Goal: Use online tool/utility: Utilize a website feature to perform a specific function

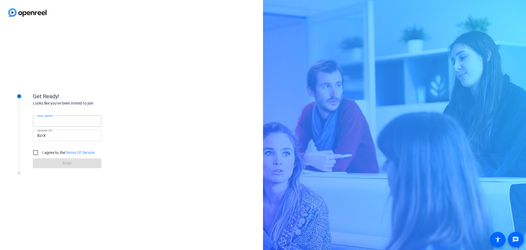
type input "[PERSON_NAME][EMAIL_ADDRESS][DOMAIN_NAME]"
click at [85, 116] on div "[PERSON_NAME][EMAIL_ADDRESS][DOMAIN_NAME]" at bounding box center [67, 121] width 60 height 12
click at [64, 120] on input "Your name" at bounding box center [67, 121] width 60 height 7
click at [38, 120] on input "[PERSON_NAME]" at bounding box center [67, 121] width 60 height 7
type input "[PERSON_NAME]"
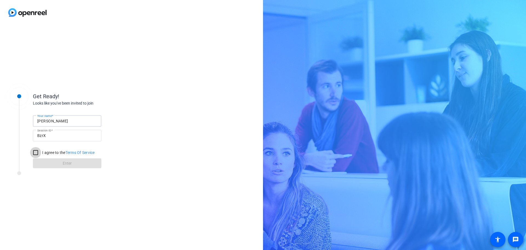
click at [38, 154] on input "I agree to the Terms Of Service" at bounding box center [35, 152] width 11 height 11
checkbox input "true"
click at [54, 163] on span at bounding box center [67, 162] width 69 height 13
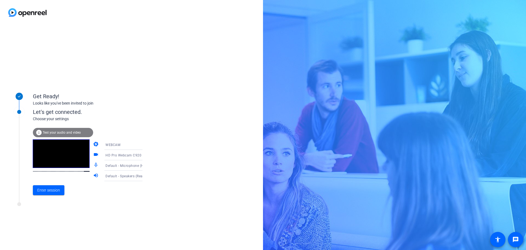
click at [147, 176] on icon at bounding box center [148, 175] width 3 height 1
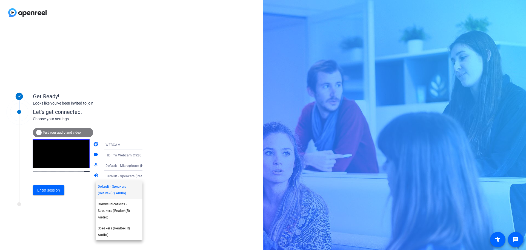
click at [165, 176] on div at bounding box center [263, 125] width 526 height 250
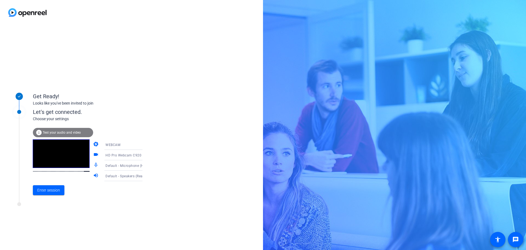
click at [145, 143] on icon at bounding box center [148, 144] width 7 height 7
click at [164, 137] on div at bounding box center [263, 125] width 526 height 250
click at [64, 132] on span "Test your audio and video" at bounding box center [62, 132] width 38 height 4
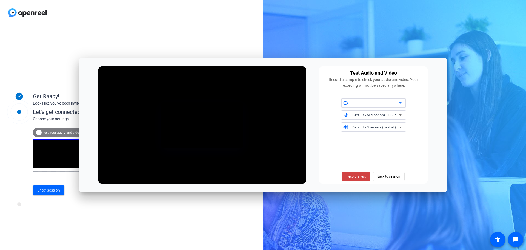
click at [402, 104] on icon at bounding box center [400, 102] width 7 height 7
click at [427, 98] on div at bounding box center [263, 125] width 526 height 250
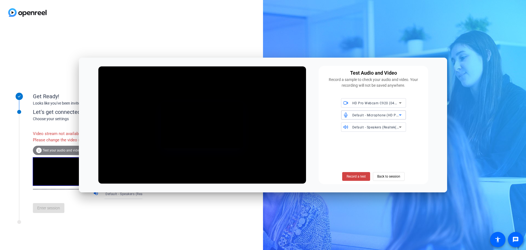
click at [390, 116] on span "Default - Microphone (HD Pro Webcam C920) (046d:08e5)" at bounding box center [398, 115] width 93 height 4
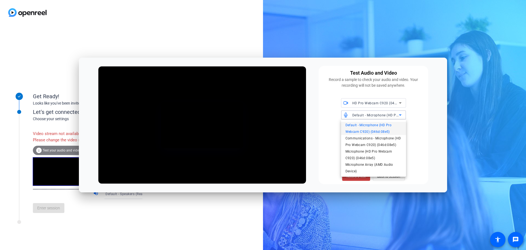
click at [419, 121] on div at bounding box center [263, 125] width 526 height 250
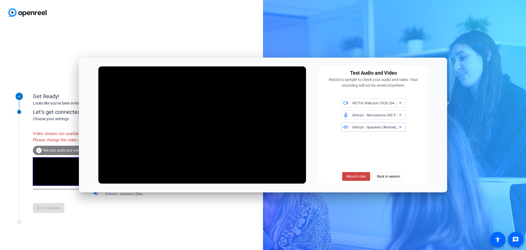
click at [394, 129] on span "Default - Speakers (Realtek(R) Audio)" at bounding box center [381, 127] width 59 height 4
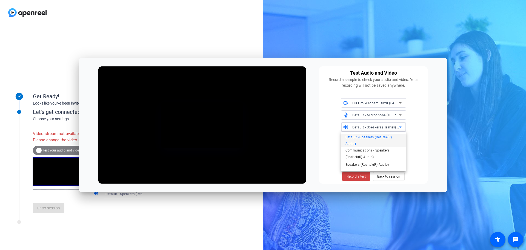
click at [420, 128] on div at bounding box center [263, 125] width 526 height 250
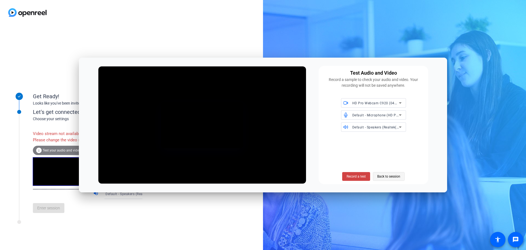
click at [389, 175] on span "Back to session" at bounding box center [388, 176] width 23 height 10
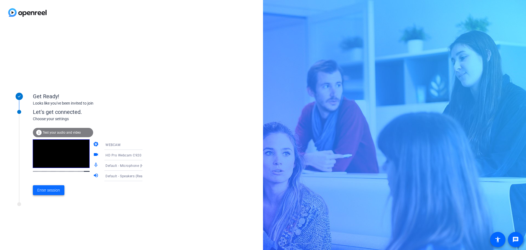
click at [53, 189] on span "Enter session" at bounding box center [48, 190] width 23 height 6
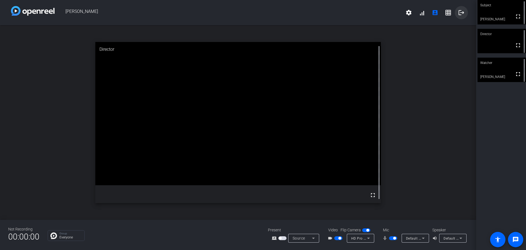
click at [461, 14] on mat-icon "logout" at bounding box center [461, 12] width 7 height 7
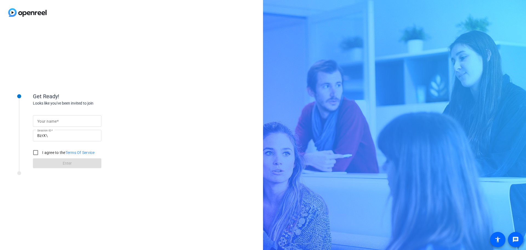
click at [78, 118] on input "Your name" at bounding box center [67, 121] width 60 height 7
type input "Dr. Chris Nokkentved"
click at [36, 152] on input "I agree to the Terms Of Service" at bounding box center [35, 152] width 11 height 11
checkbox input "true"
click at [50, 162] on span at bounding box center [67, 162] width 69 height 13
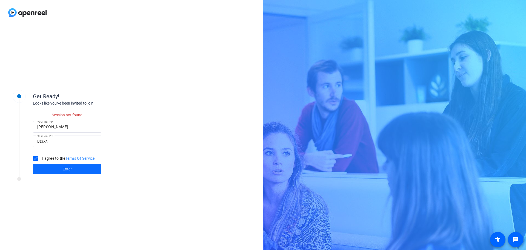
click at [75, 172] on span at bounding box center [67, 168] width 69 height 13
click at [66, 141] on input "BzrX\" at bounding box center [67, 141] width 60 height 7
drag, startPoint x: 48, startPoint y: 144, endPoint x: 52, endPoint y: 144, distance: 4.1
click at [49, 144] on input "BzrX\" at bounding box center [67, 141] width 60 height 7
click at [50, 142] on input "BzrX\" at bounding box center [67, 141] width 60 height 7
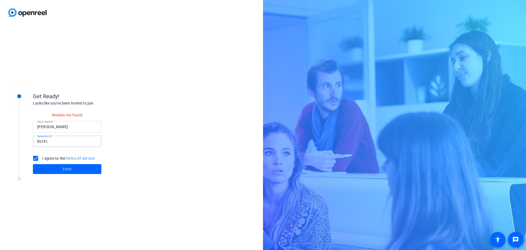
click at [50, 142] on input "BzrX\" at bounding box center [67, 141] width 60 height 7
click button "Enter" at bounding box center [67, 169] width 69 height 10
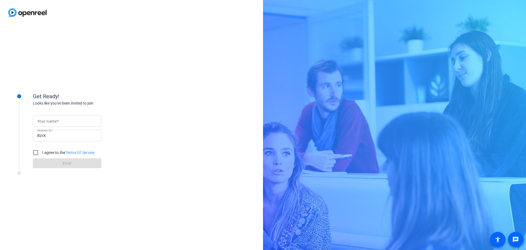
click at [87, 121] on input "Your name" at bounding box center [67, 121] width 60 height 7
type input "Dr. Chris Nokkentved"
click at [36, 153] on input "I agree to the Terms Of Service" at bounding box center [35, 152] width 11 height 11
checkbox input "true"
click at [60, 164] on span at bounding box center [67, 162] width 69 height 13
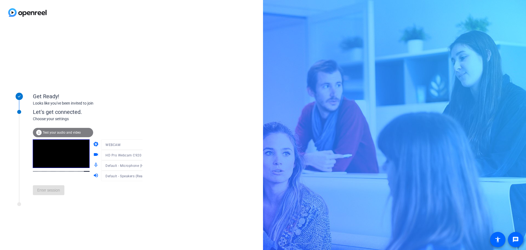
click at [46, 191] on div "info Test your audio and video camera WEBCAM videocam HD Pro Webcam C920 (046d:…" at bounding box center [93, 163] width 121 height 71
click at [49, 190] on span "Enter session" at bounding box center [48, 190] width 23 height 6
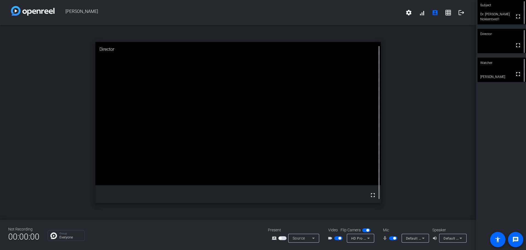
click at [462, 237] on icon at bounding box center [461, 238] width 7 height 7
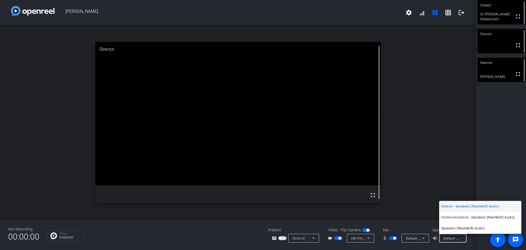
click at [512, 167] on div at bounding box center [263, 125] width 526 height 250
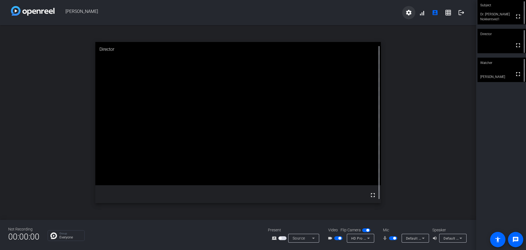
click at [405, 13] on span at bounding box center [408, 12] width 13 height 13
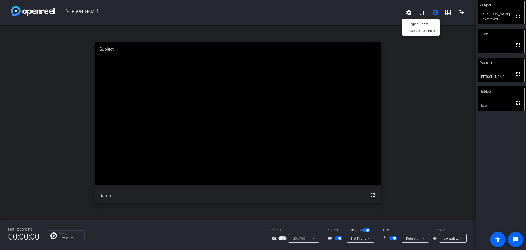
drag, startPoint x: 516, startPoint y: 238, endPoint x: 513, endPoint y: 229, distance: 9.3
click at [514, 231] on div at bounding box center [263, 125] width 526 height 250
click at [497, 205] on div "Subject fullscreen Dr. Chris Nokkentved1 Director fullscreen Watcher fullscreen…" at bounding box center [501, 125] width 50 height 250
click at [286, 237] on span "button" at bounding box center [282, 238] width 8 height 4
click at [306, 237] on span "Screen Sharing" at bounding box center [305, 238] width 24 height 4
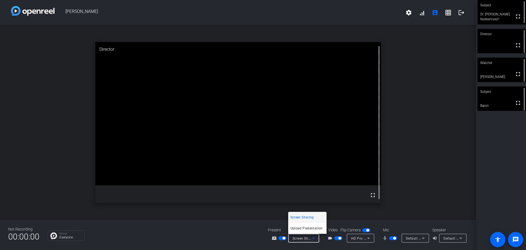
click at [305, 215] on span "Screen Sharing" at bounding box center [303, 217] width 24 height 7
click at [300, 238] on span "Screen Sharing" at bounding box center [305, 238] width 24 height 4
click at [300, 218] on span "Screen Sharing" at bounding box center [303, 217] width 24 height 7
click at [300, 236] on span "Screen Sharing" at bounding box center [305, 238] width 24 height 4
click at [282, 238] on div at bounding box center [263, 125] width 526 height 250
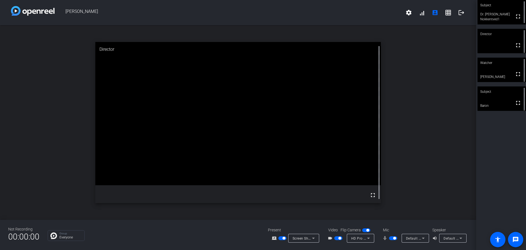
click at [281, 239] on span "button" at bounding box center [282, 238] width 8 height 4
click at [284, 238] on span "button" at bounding box center [282, 238] width 8 height 4
